Goal: Transaction & Acquisition: Purchase product/service

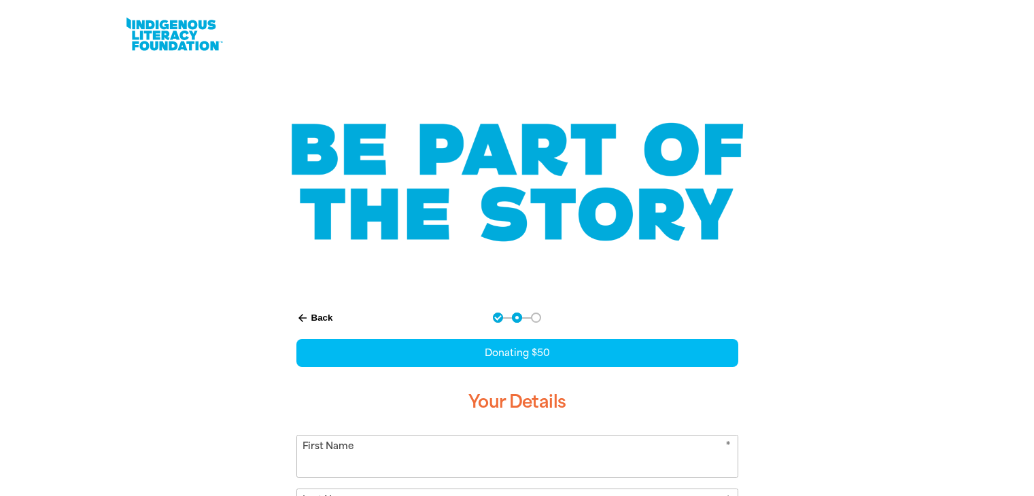
select select "AU"
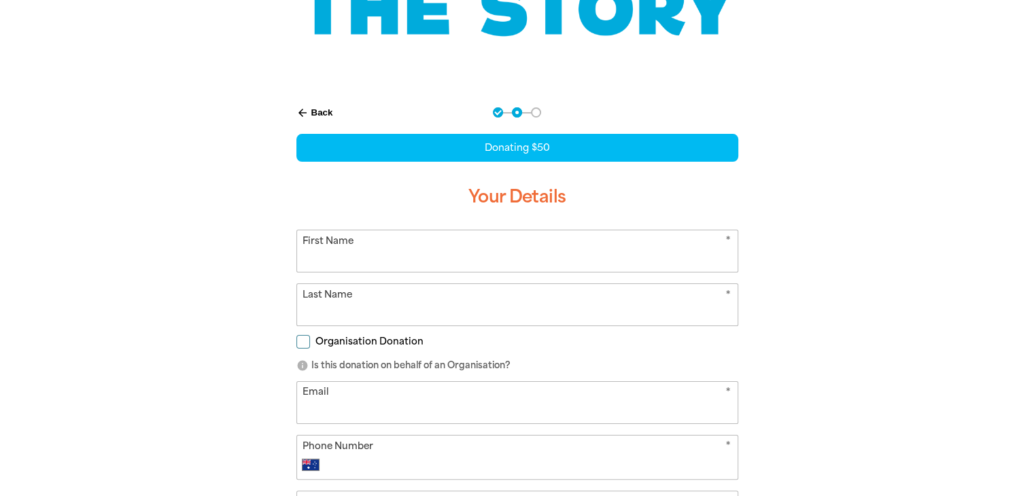
drag, startPoint x: 0, startPoint y: 0, endPoint x: 408, endPoint y: 265, distance: 486.5
click at [408, 265] on input "First Name" at bounding box center [517, 250] width 440 height 41
type input "[PERSON_NAME]"
type input "Ly"
type input "[EMAIL_ADDRESS][DOMAIN_NAME]"
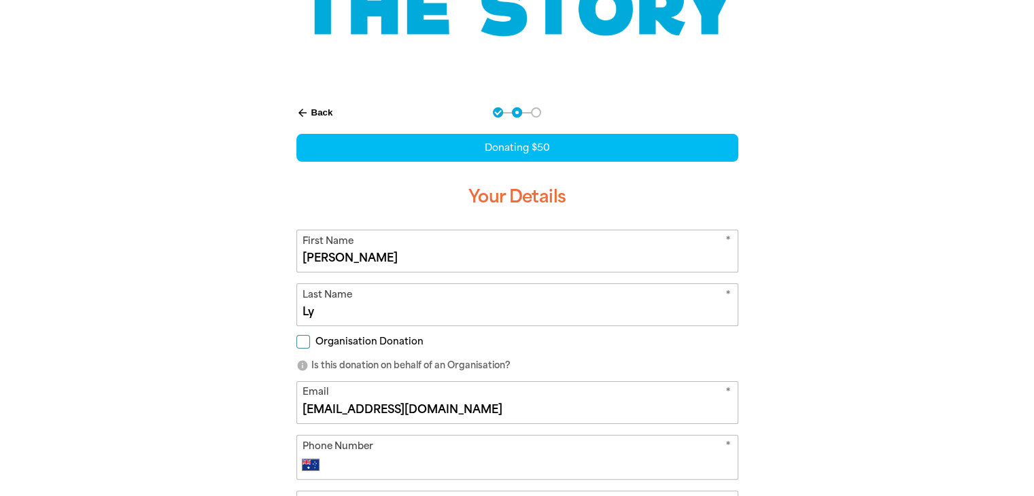
type input "0450 589 808"
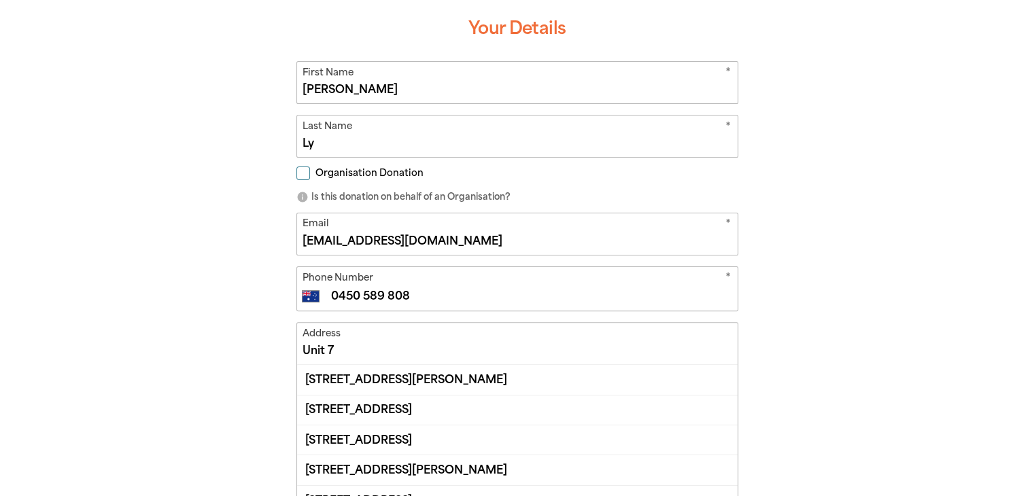
scroll to position [373, 0]
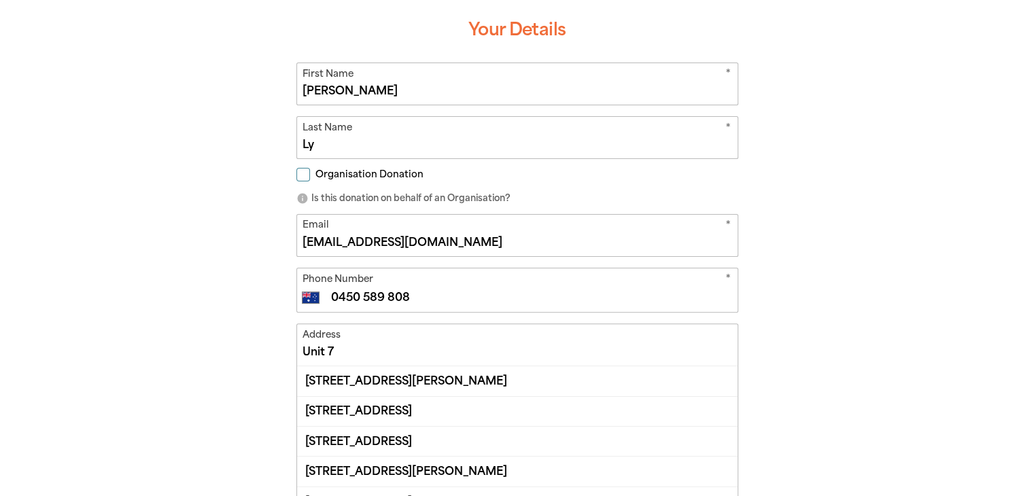
click at [795, 328] on div "arrow_back Back Step 1 Step 2 Step 3 Donating $50 Your Details * First Name [PE…" at bounding box center [517, 306] width 816 height 767
click at [504, 347] on input "Unit 7" at bounding box center [517, 344] width 440 height 41
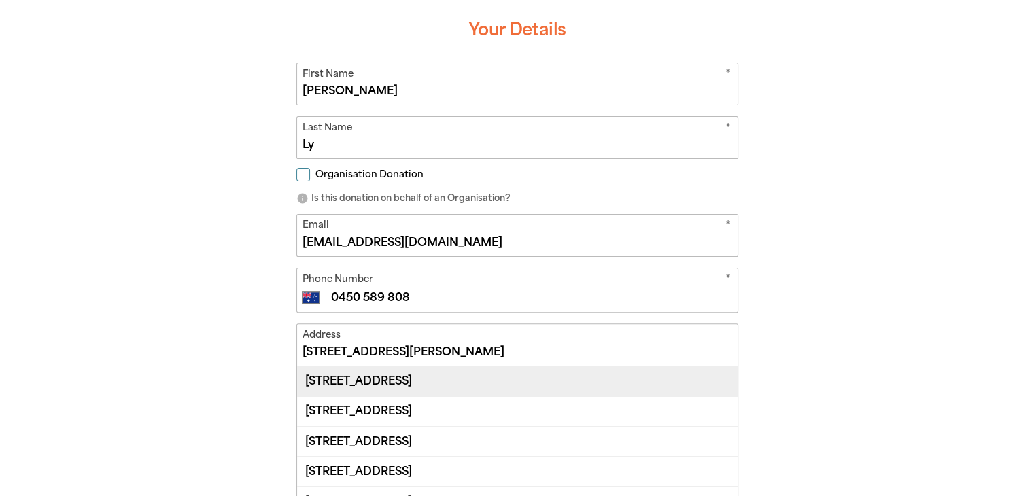
click at [529, 379] on div "[STREET_ADDRESS]" at bounding box center [517, 380] width 440 height 29
type input "[STREET_ADDRESS]"
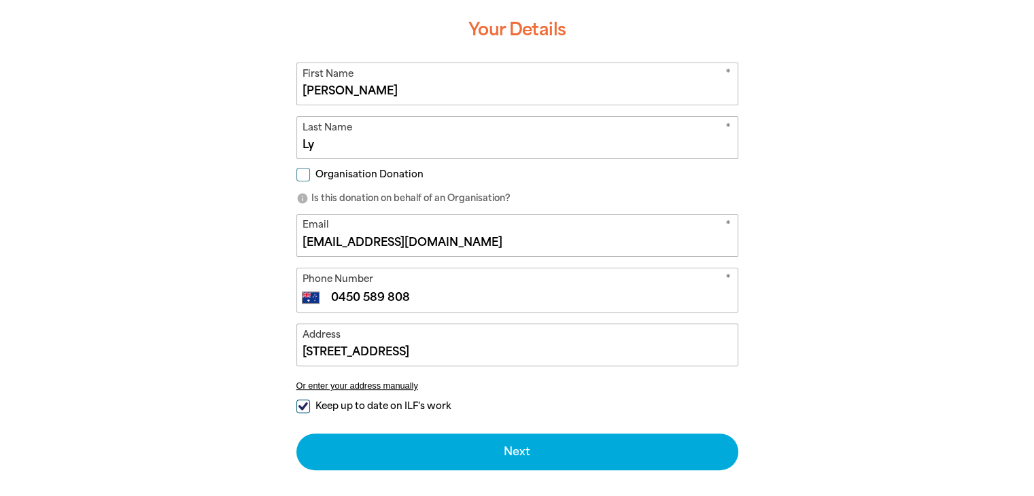
click at [303, 403] on input "Keep up to date on ILF's work" at bounding box center [303, 407] width 14 height 14
checkbox input "false"
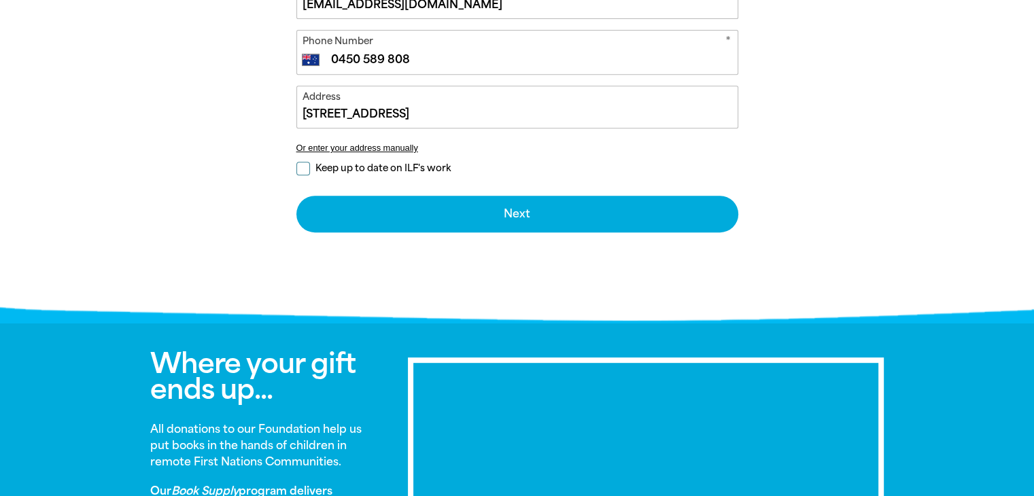
scroll to position [609, 0]
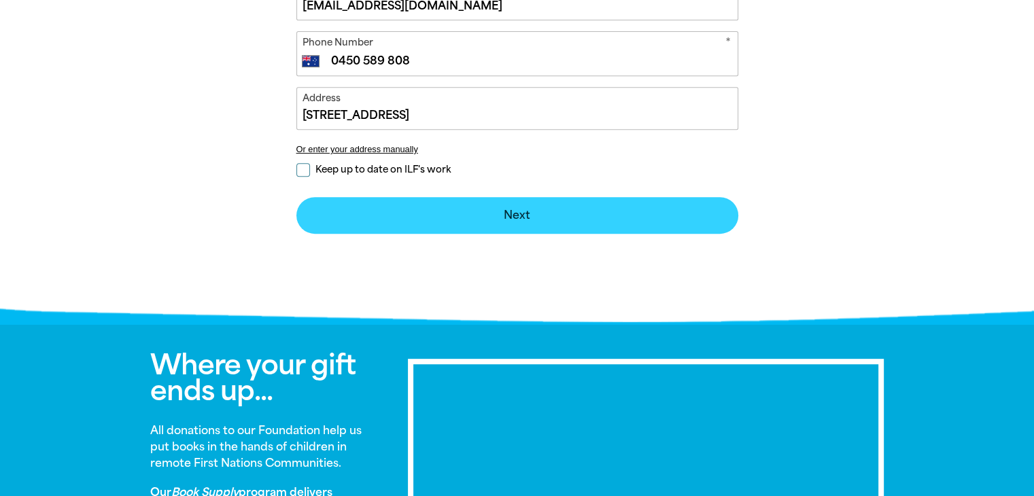
click at [471, 215] on button "Next chevron_right" at bounding box center [517, 215] width 442 height 37
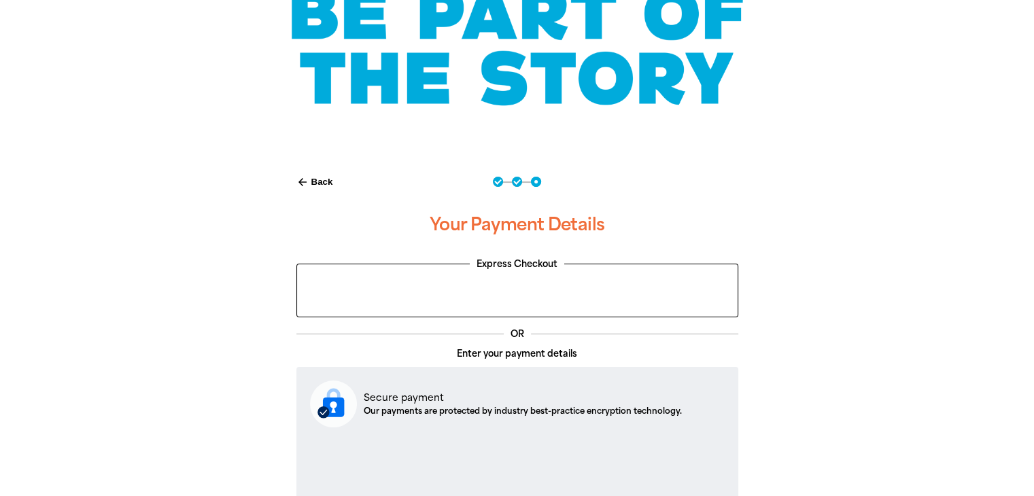
scroll to position [340, 0]
